Goal: Task Accomplishment & Management: Use online tool/utility

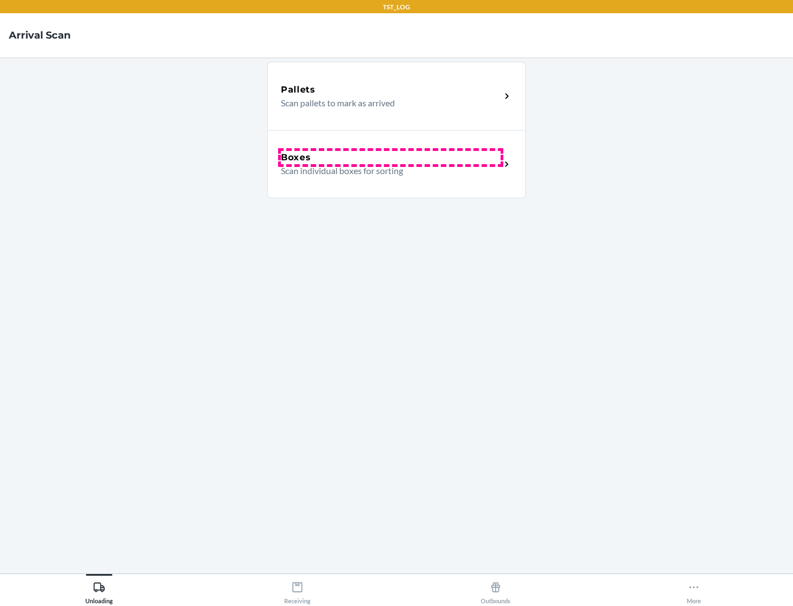
click at [390, 157] on div "Boxes" at bounding box center [391, 157] width 220 height 13
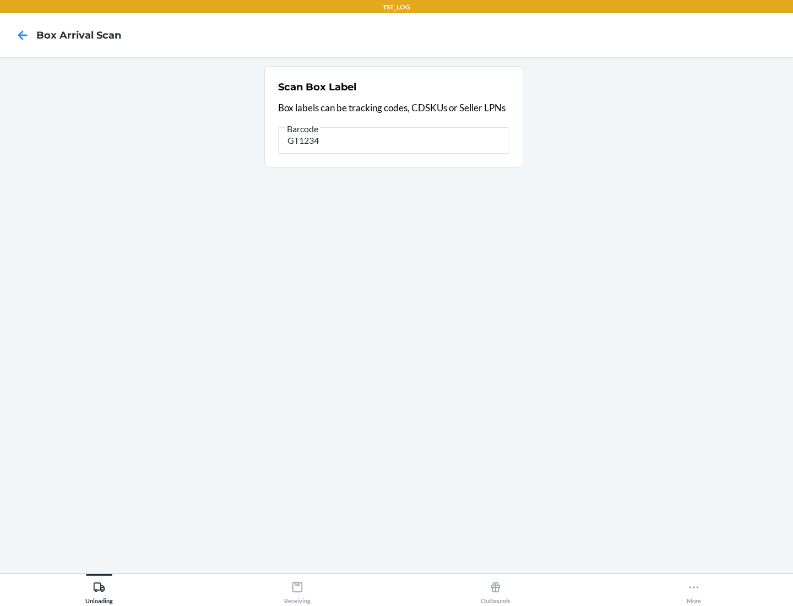
type input "GT1234"
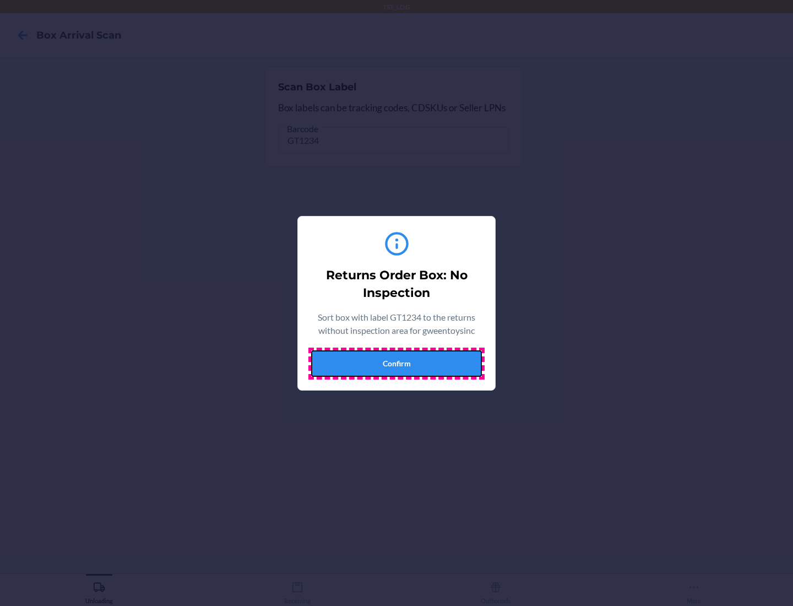
click at [396, 363] on button "Confirm" at bounding box center [396, 363] width 171 height 26
